Goal: Task Accomplishment & Management: Complete application form

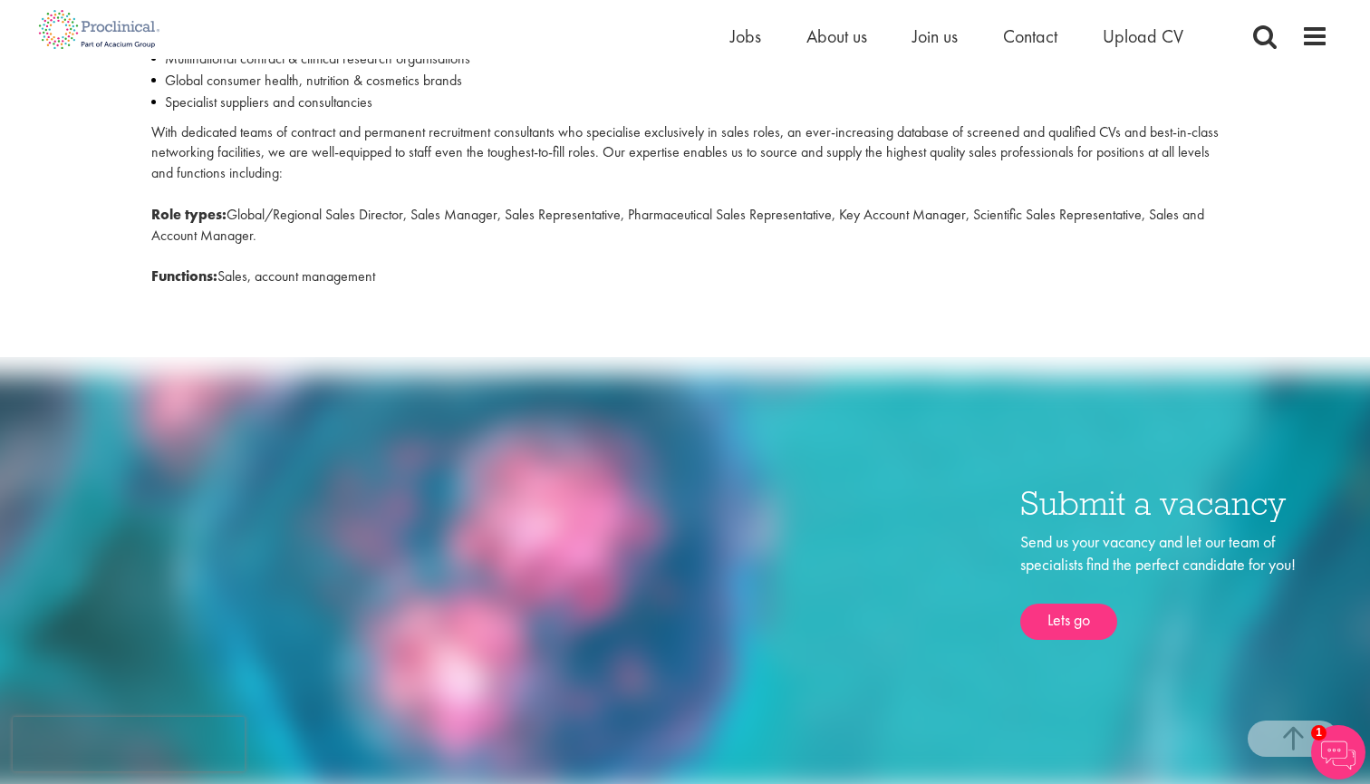
scroll to position [839, 0]
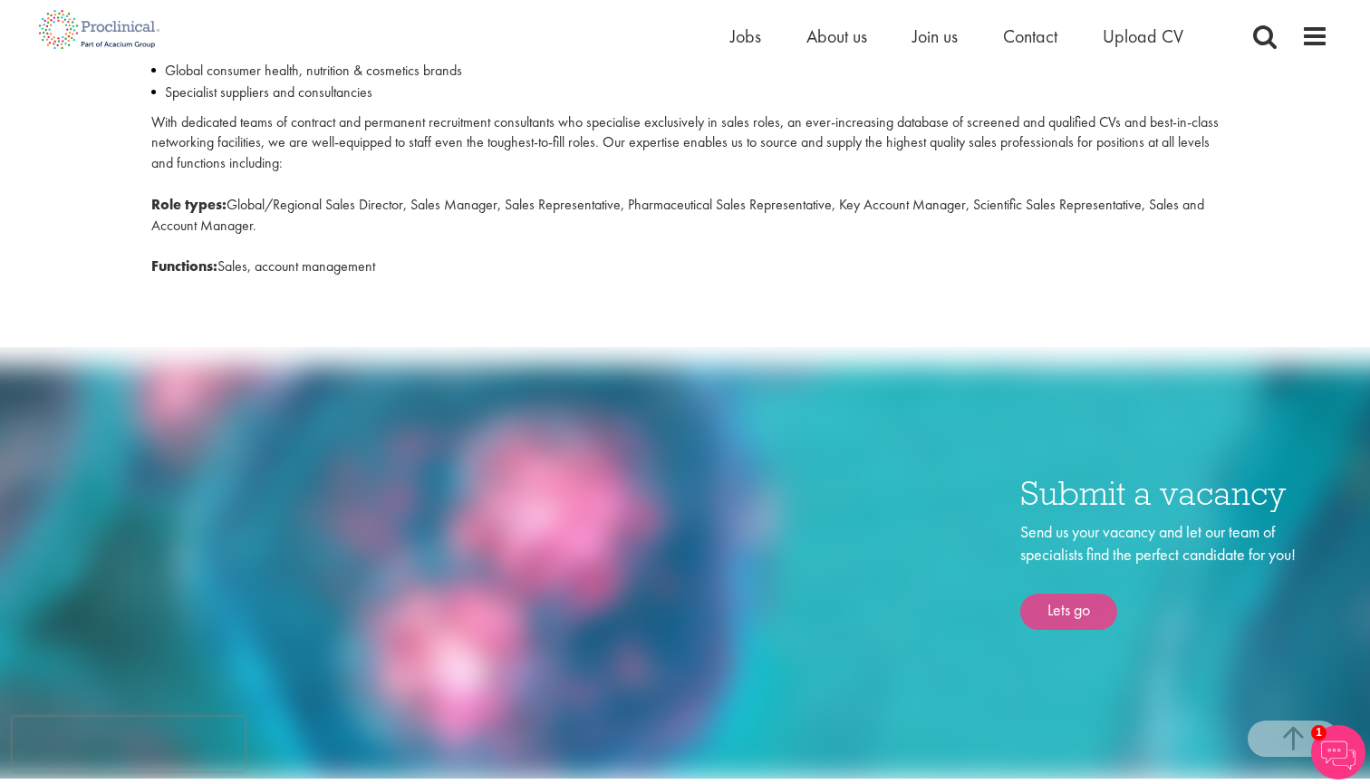
click at [1074, 597] on link "Lets go" at bounding box center [1068, 611] width 97 height 36
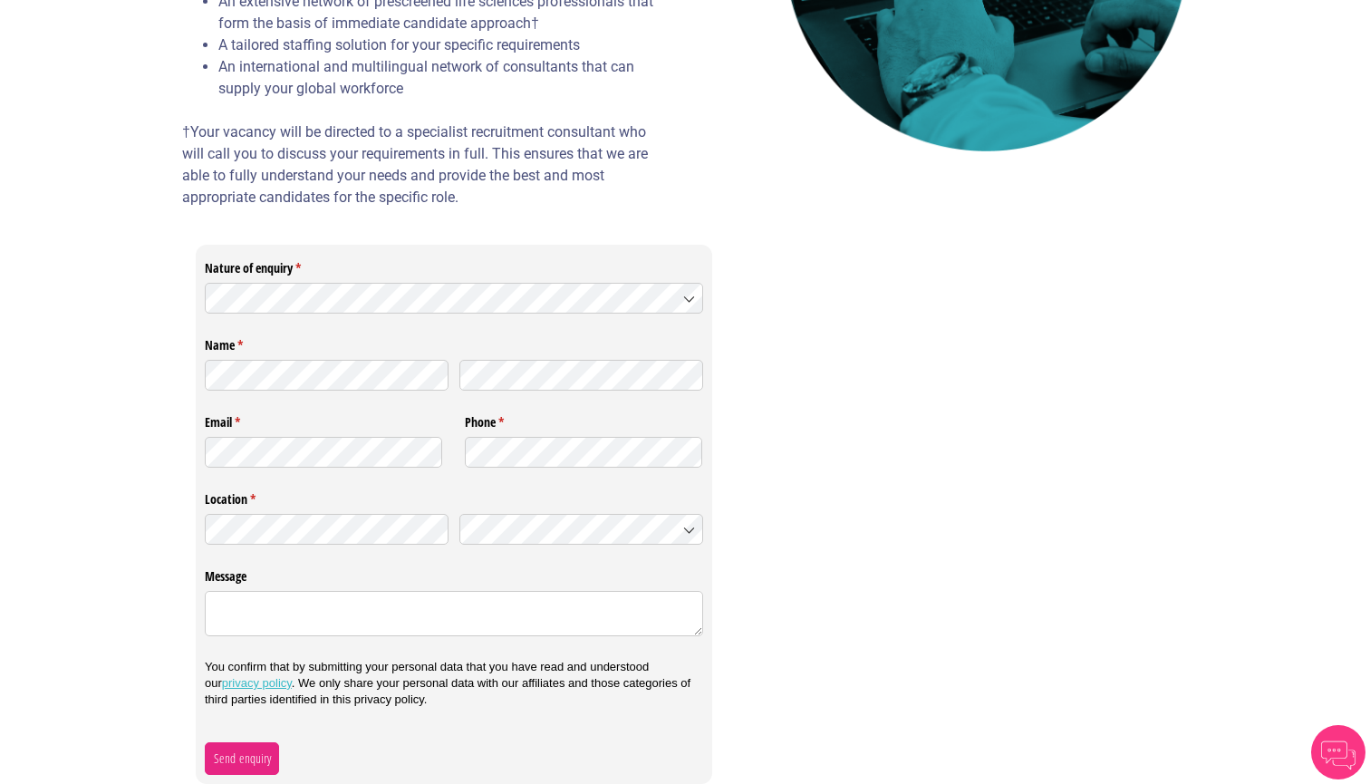
scroll to position [391, 0]
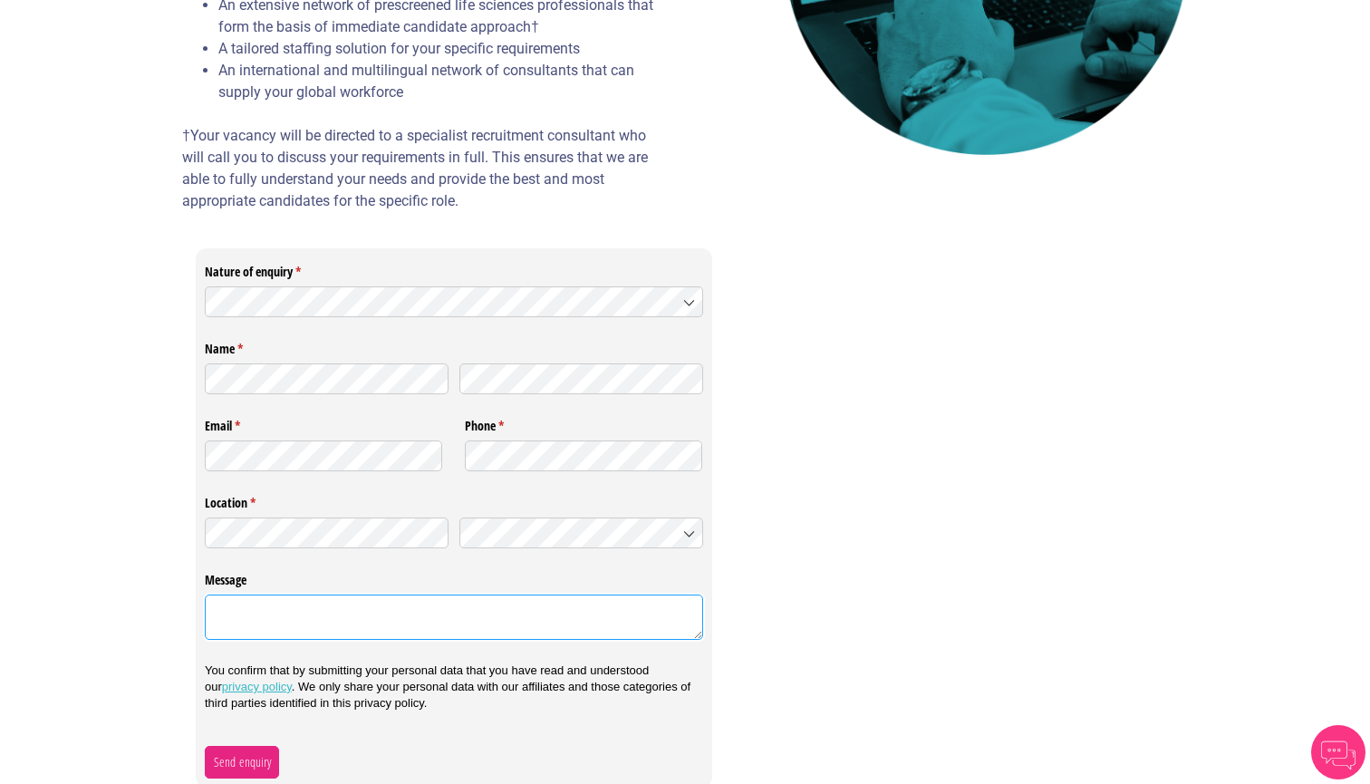
click at [429, 613] on textarea "Message" at bounding box center [454, 616] width 498 height 45
paste textarea "Hi, can you help us with the recruitment of the position below? If so, I want t…"
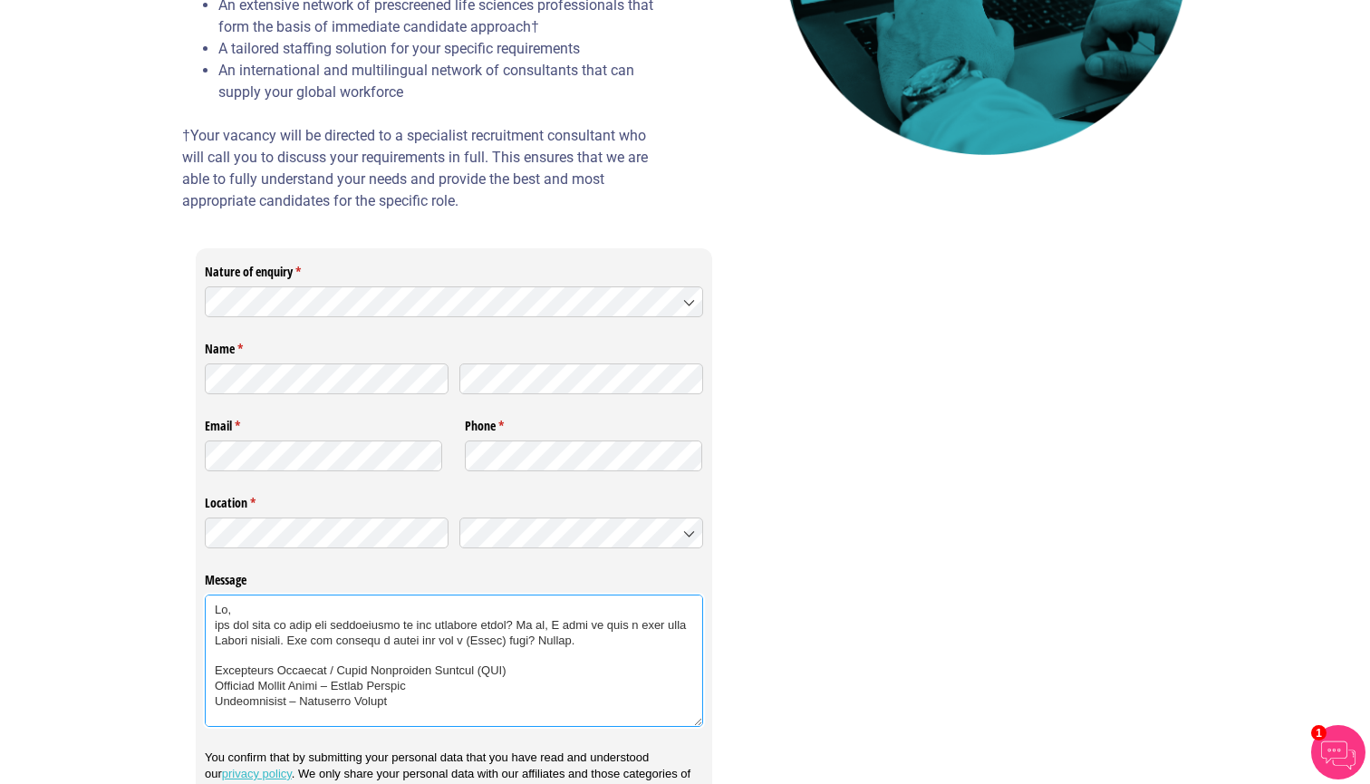
scroll to position [0, 0]
type textarea "Hi, can you help us with the recruitment of the position below? If so, I want t…"
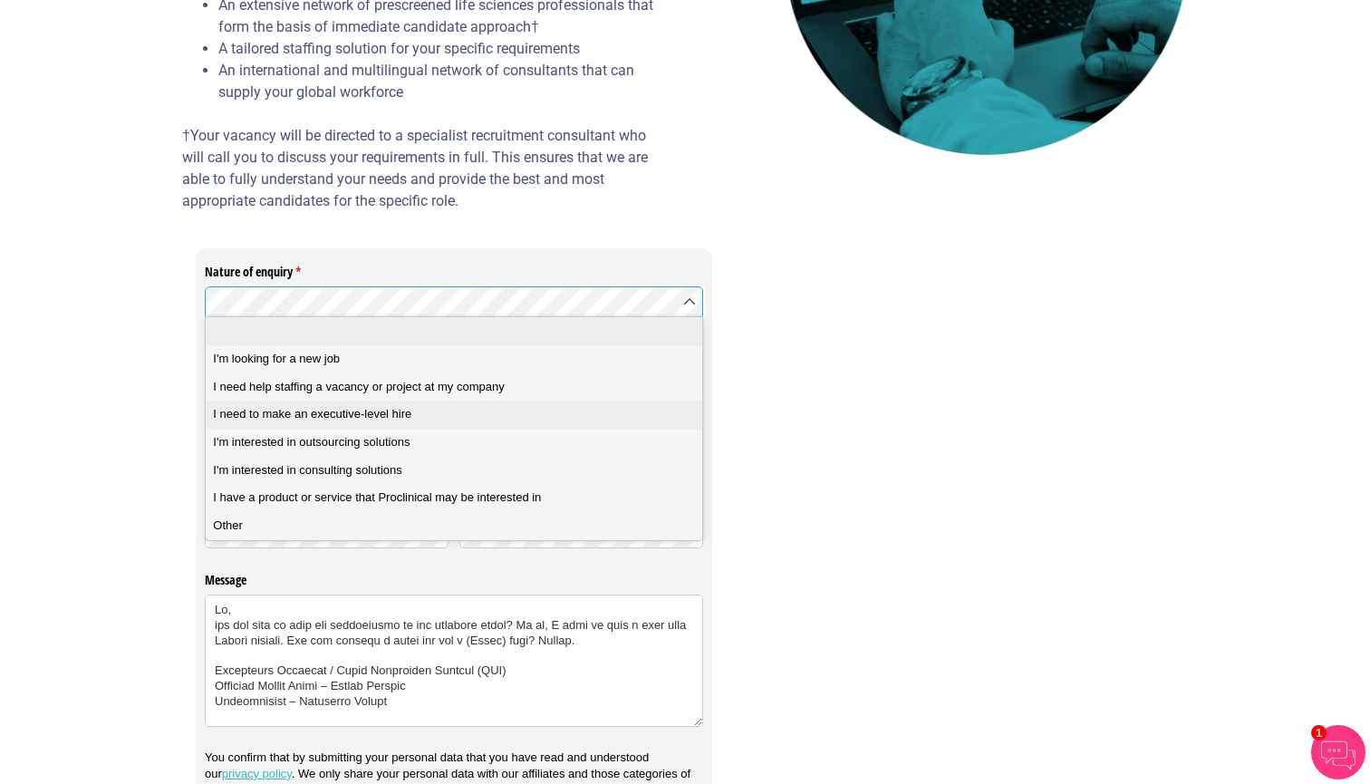
click at [329, 414] on span "I need to make an executive-level hire" at bounding box center [312, 414] width 198 height 16
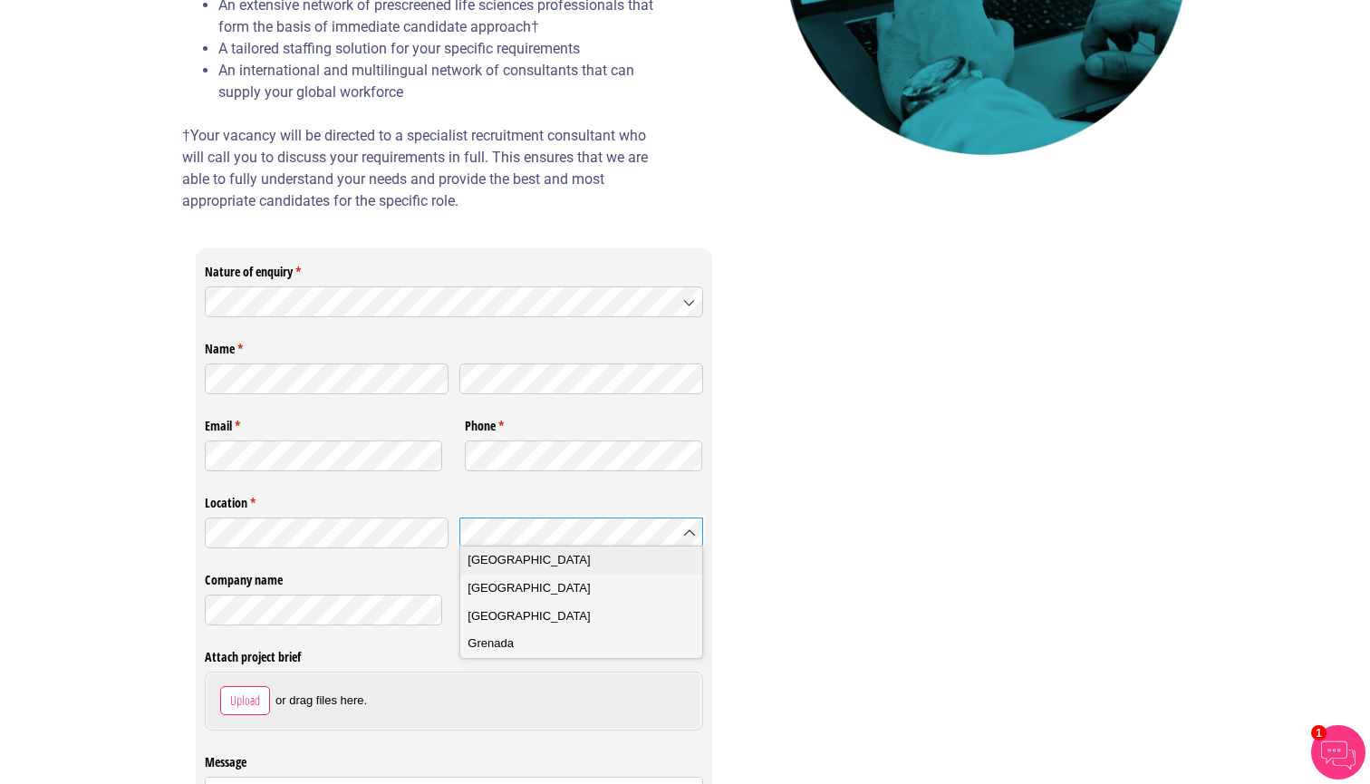
click at [545, 560] on div "Great Britain" at bounding box center [581, 560] width 227 height 16
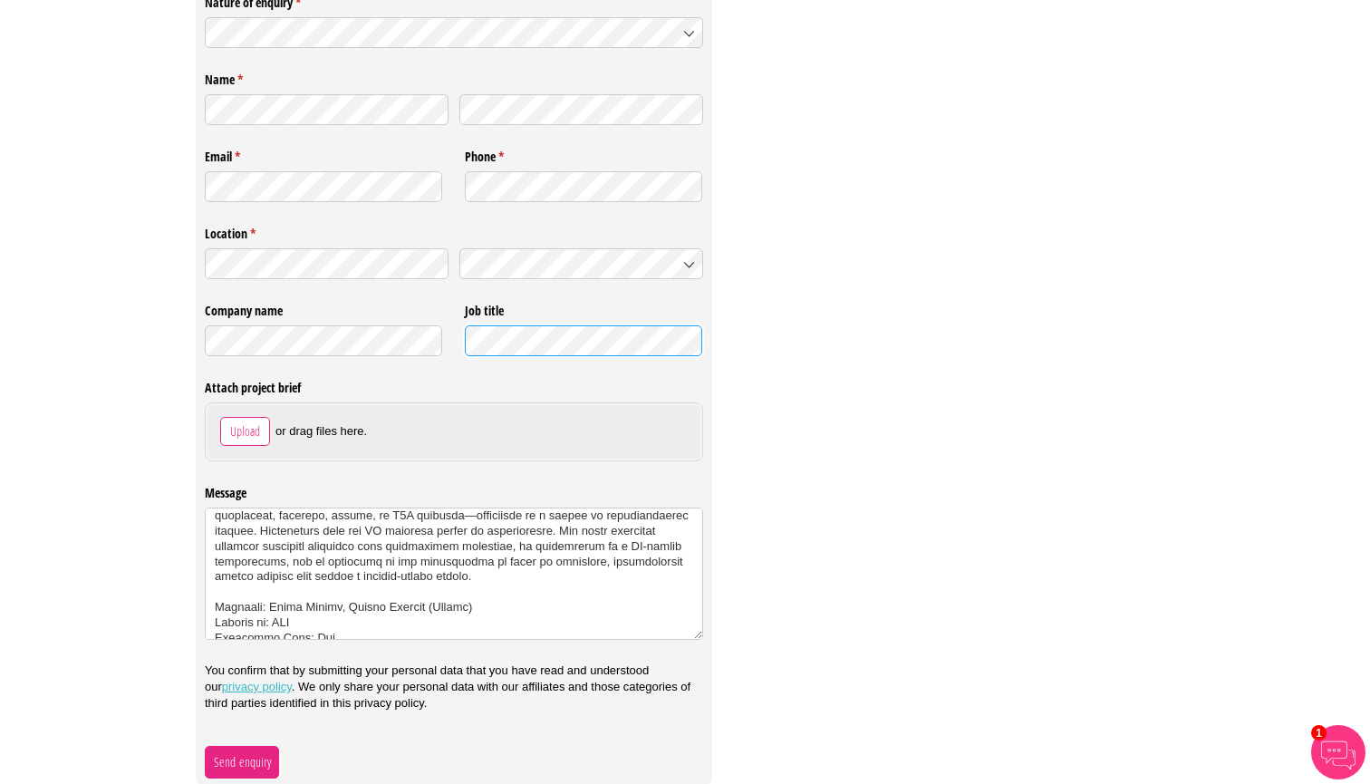
scroll to position [660, 0]
click at [258, 759] on span "Send enquiry" at bounding box center [242, 763] width 59 height 20
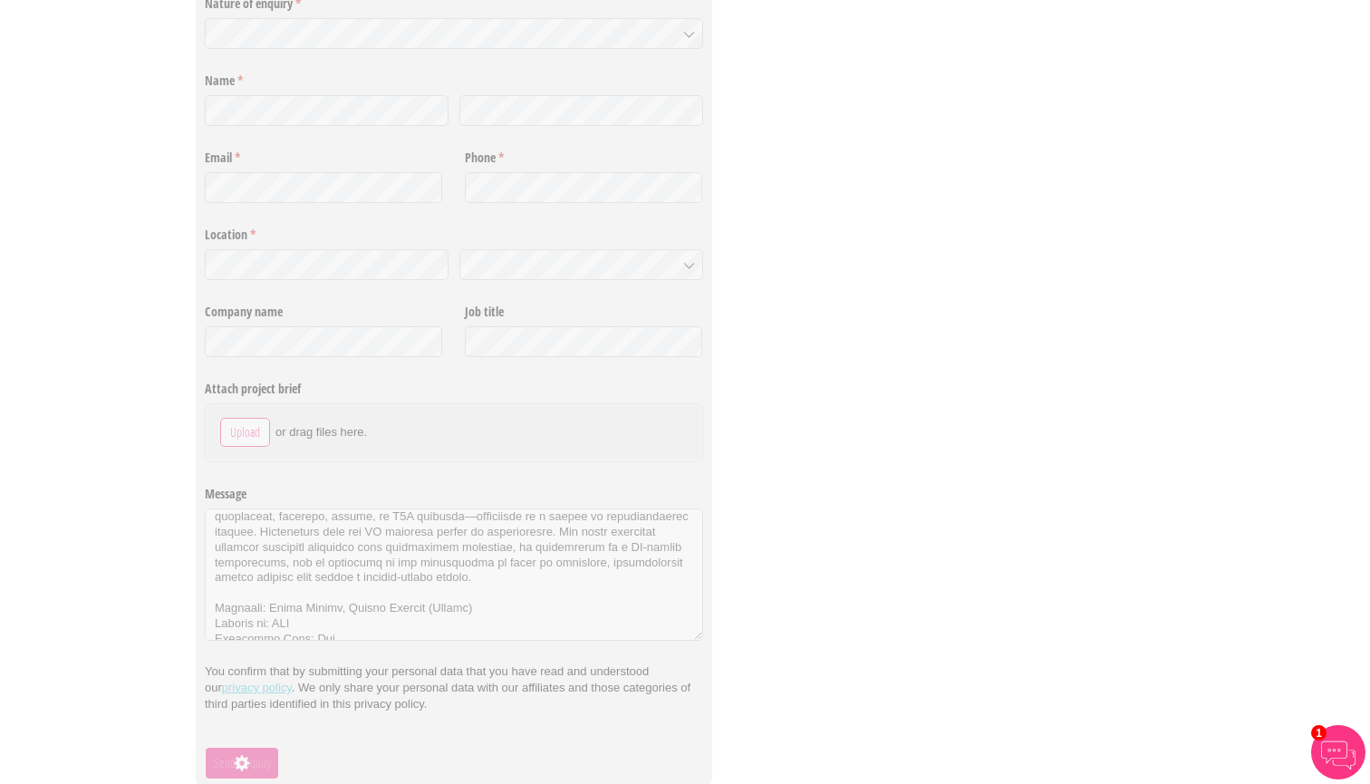
scroll to position [0, 0]
